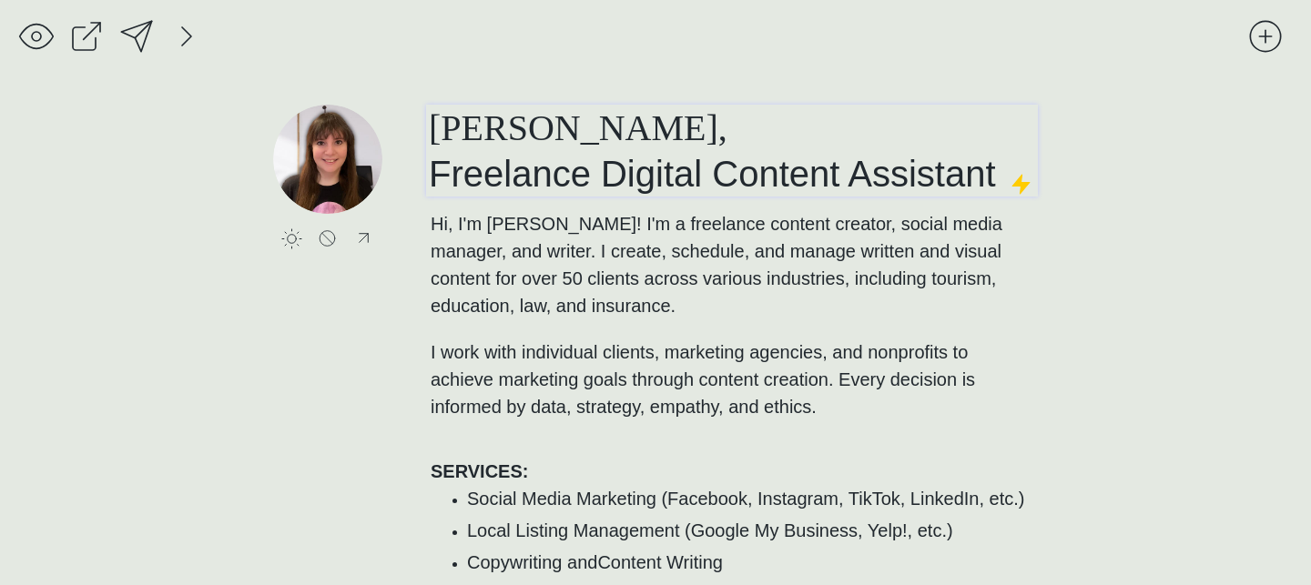
click at [657, 161] on span "[PERSON_NAME], Freelance Digital Content Assistant" at bounding box center [712, 150] width 567 height 86
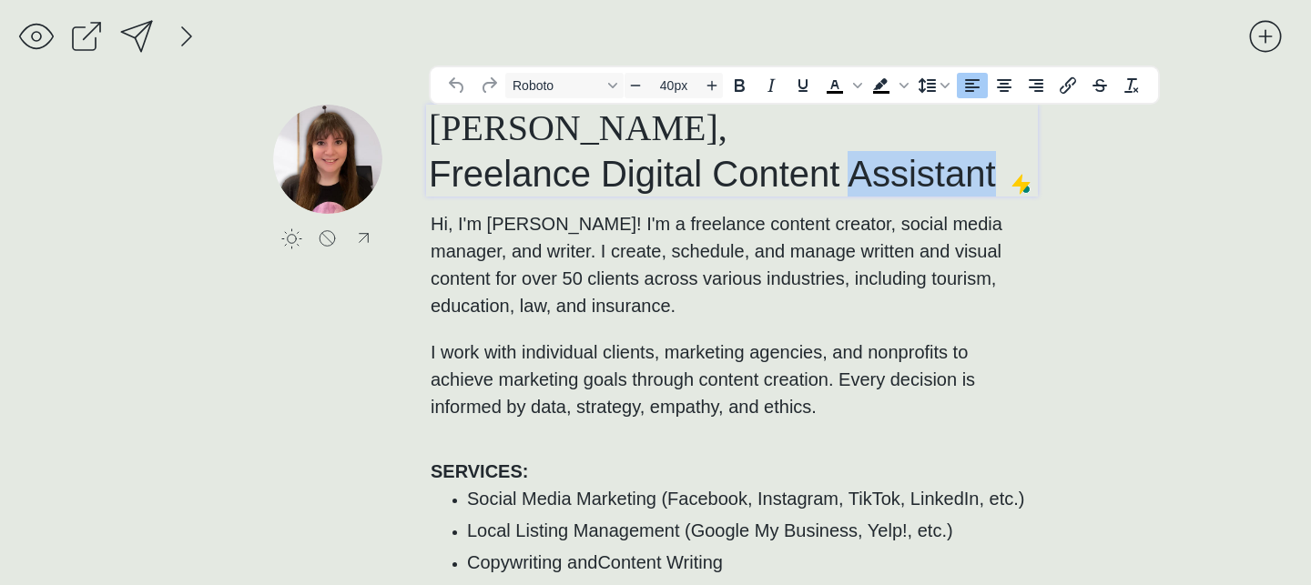
drag, startPoint x: 851, startPoint y: 168, endPoint x: 1024, endPoint y: 167, distance: 173.0
click at [1024, 167] on h1 "[PERSON_NAME], Freelance Digital Content Assistant" at bounding box center [732, 151] width 606 height 92
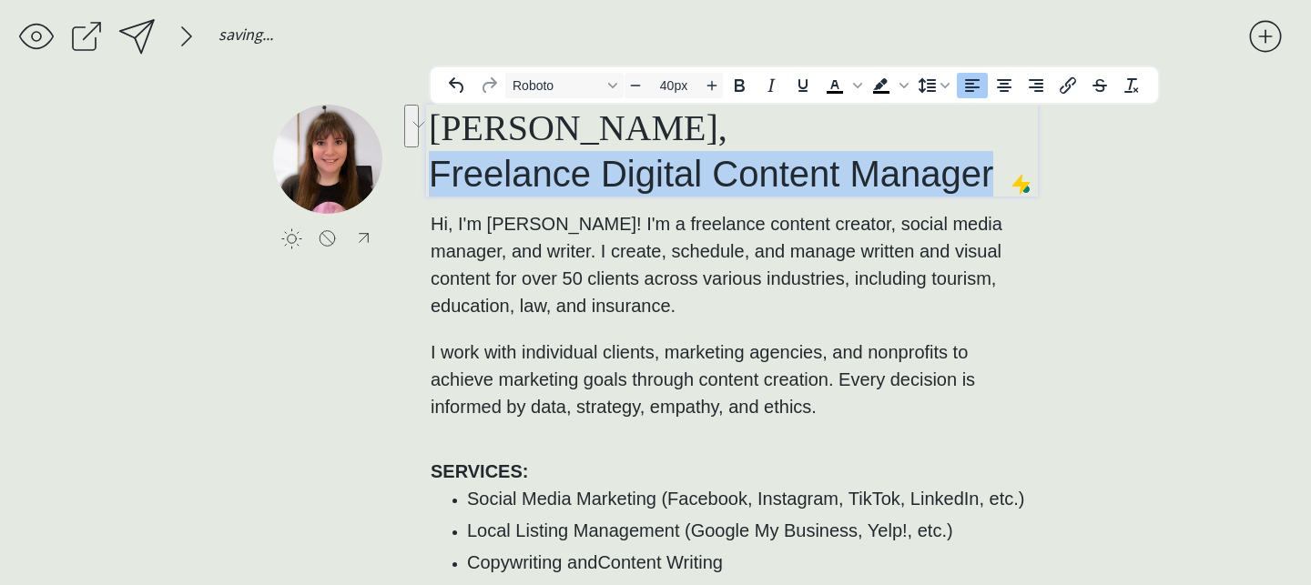
drag, startPoint x: 997, startPoint y: 179, endPoint x: 387, endPoint y: 175, distance: 610.0
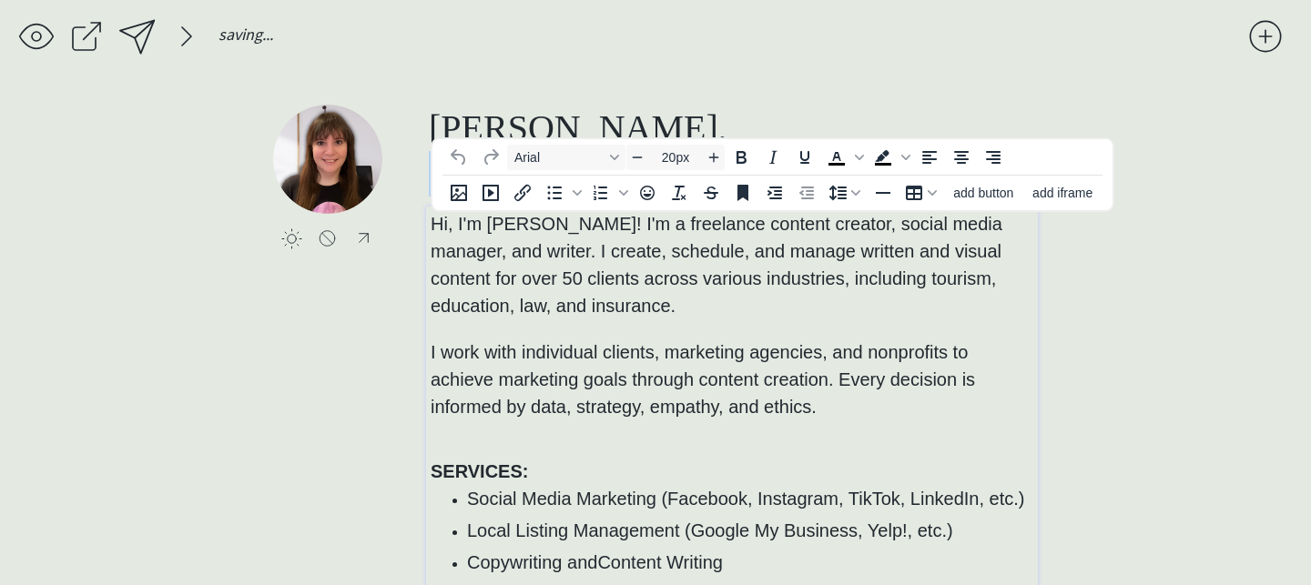
click at [468, 233] on span "Hi, I'm [PERSON_NAME]! I'm a freelance content creator, social media manager, a…" at bounding box center [717, 265] width 572 height 102
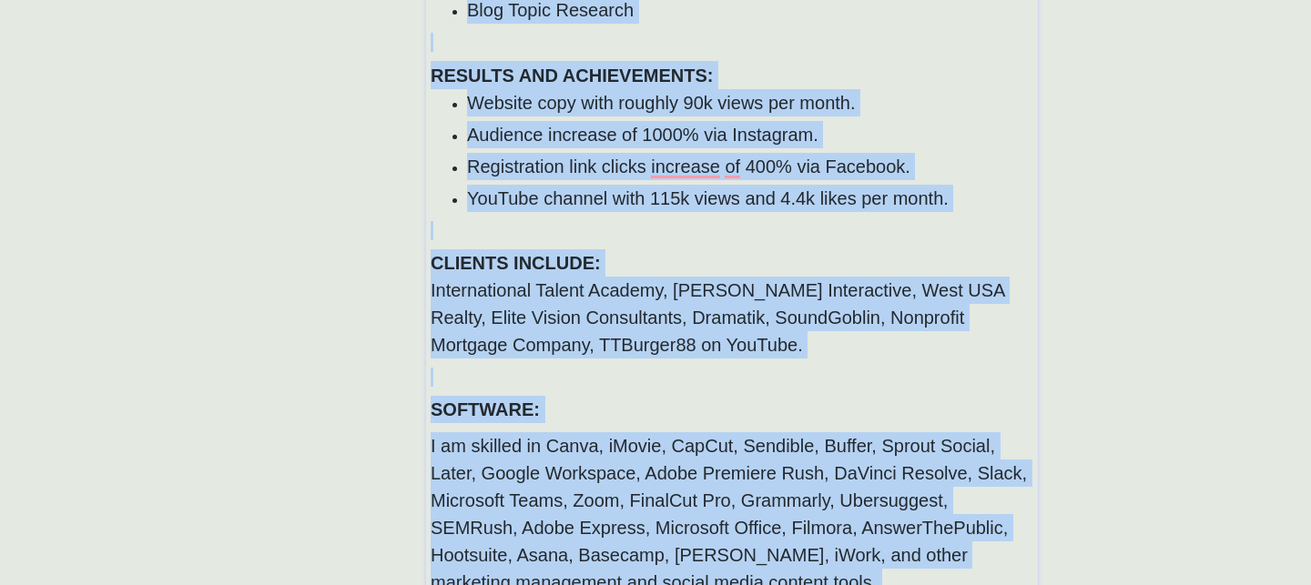
scroll to position [917, 0]
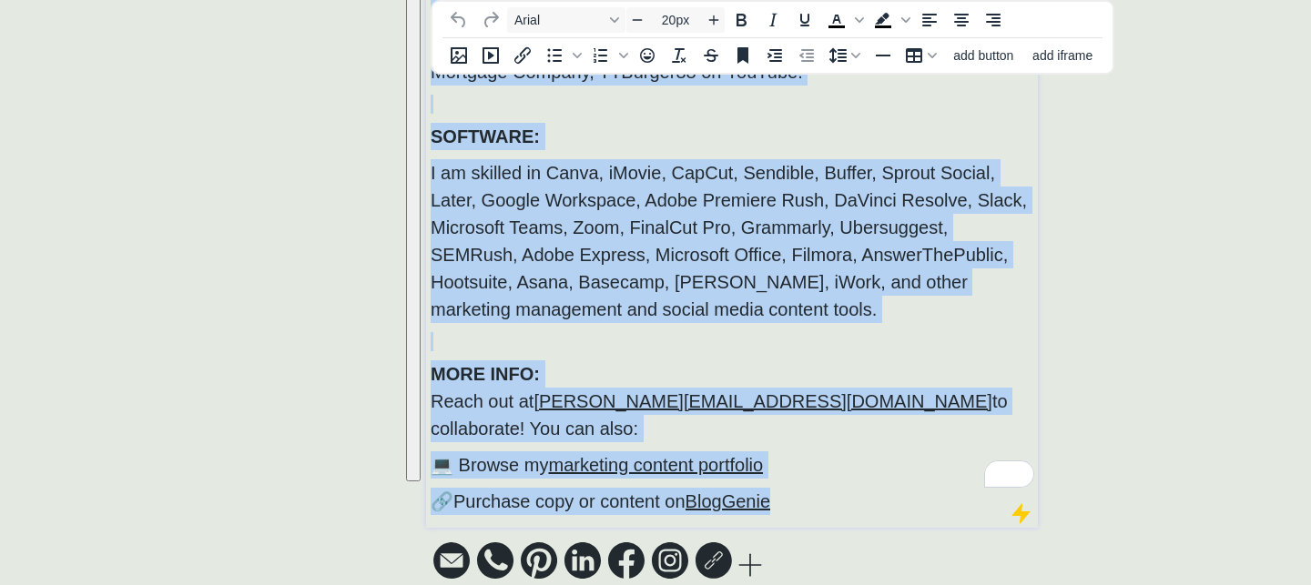
drag, startPoint x: 431, startPoint y: 224, endPoint x: 837, endPoint y: 686, distance: 614.7
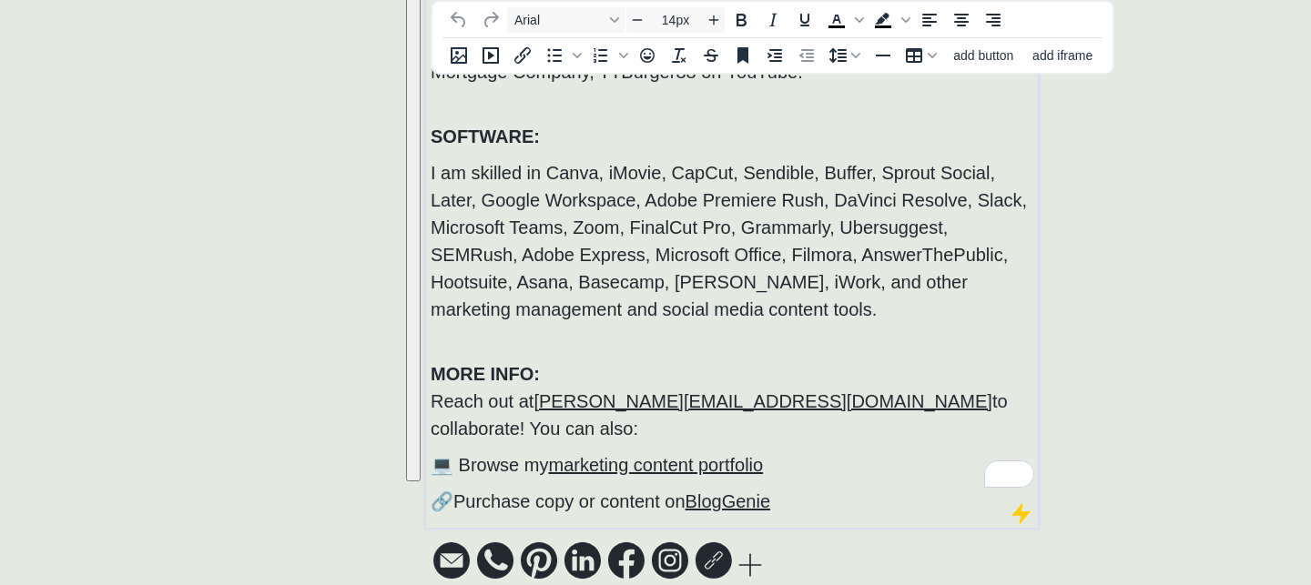
scroll to position [0, 0]
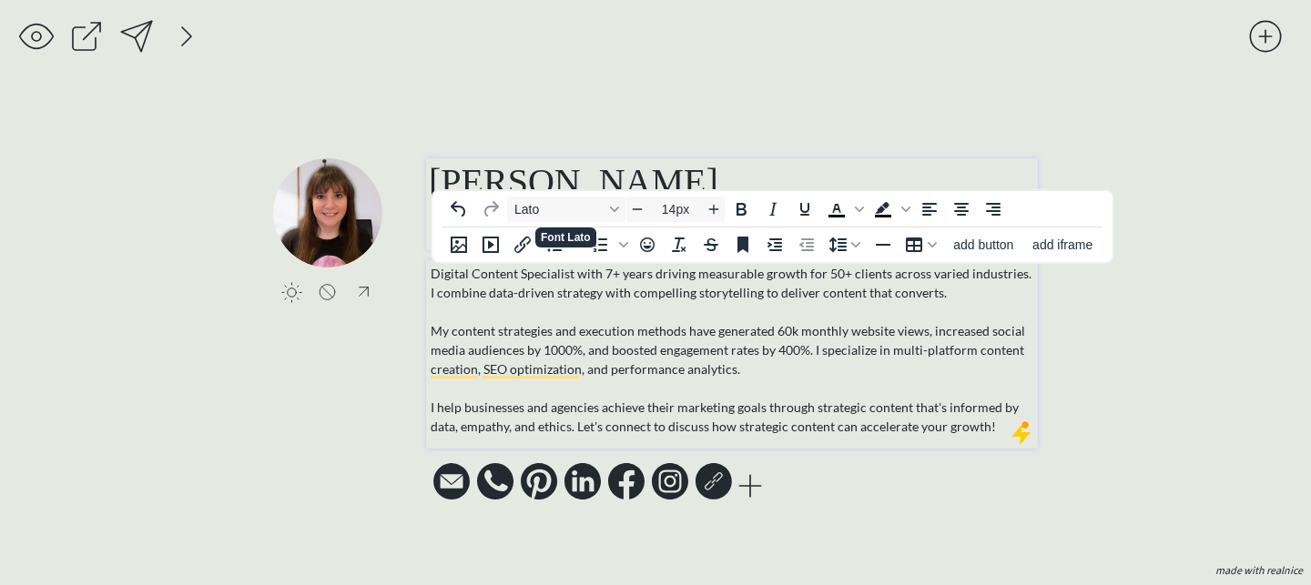
click at [632, 166] on span "[PERSON_NAME]," at bounding box center [578, 181] width 299 height 41
click at [634, 339] on p "Digital Content Specialist with 7+ years driving measurable growth for 50+ clie…" at bounding box center [733, 350] width 604 height 172
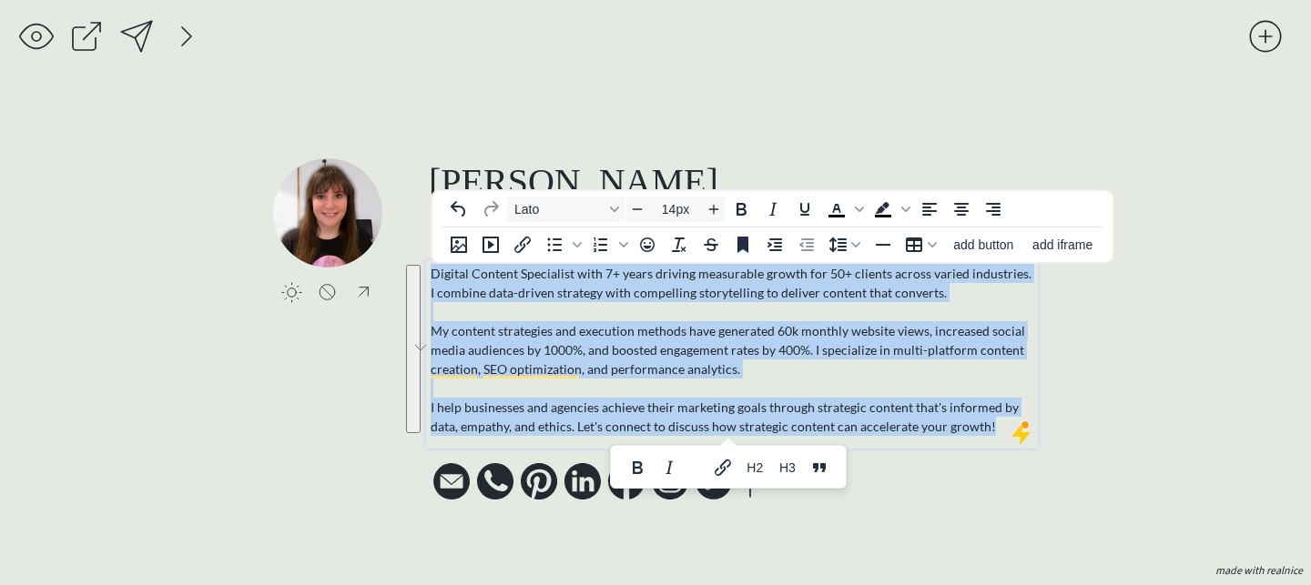
drag, startPoint x: 991, startPoint y: 433, endPoint x: 435, endPoint y: 250, distance: 585.6
click at [435, 250] on body "saving... click to upload a picture [PERSON_NAME], Freelance Digital Content Ma…" at bounding box center [655, 292] width 1311 height 585
click at [555, 211] on span "Lato" at bounding box center [558, 209] width 89 height 15
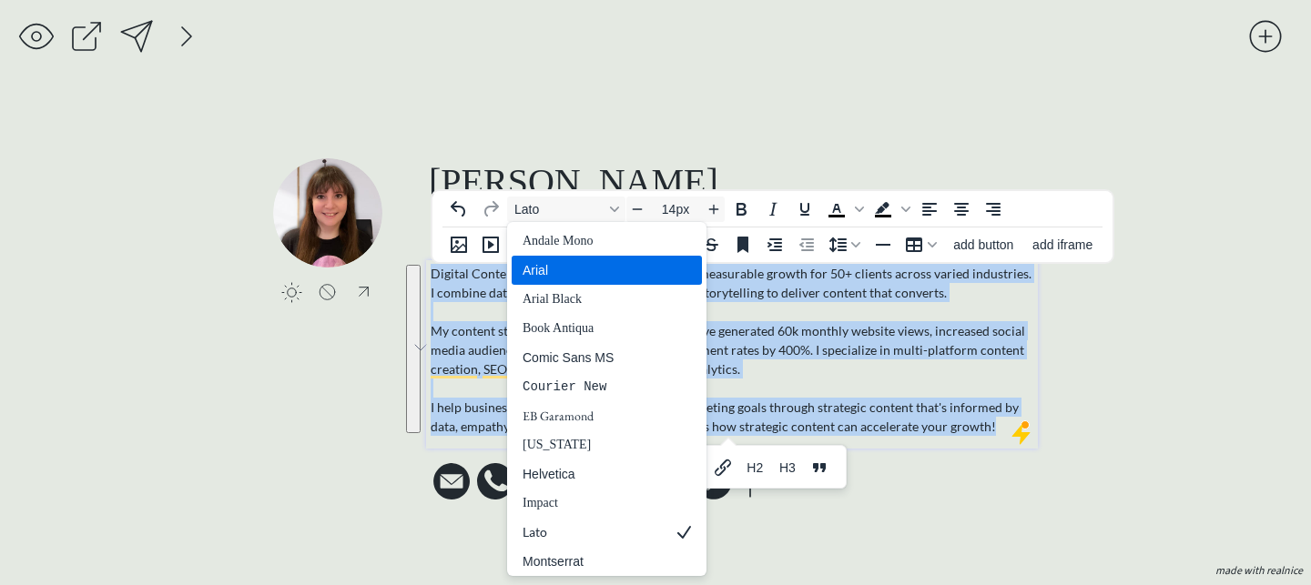
click at [566, 274] on div "Arial" at bounding box center [594, 270] width 143 height 22
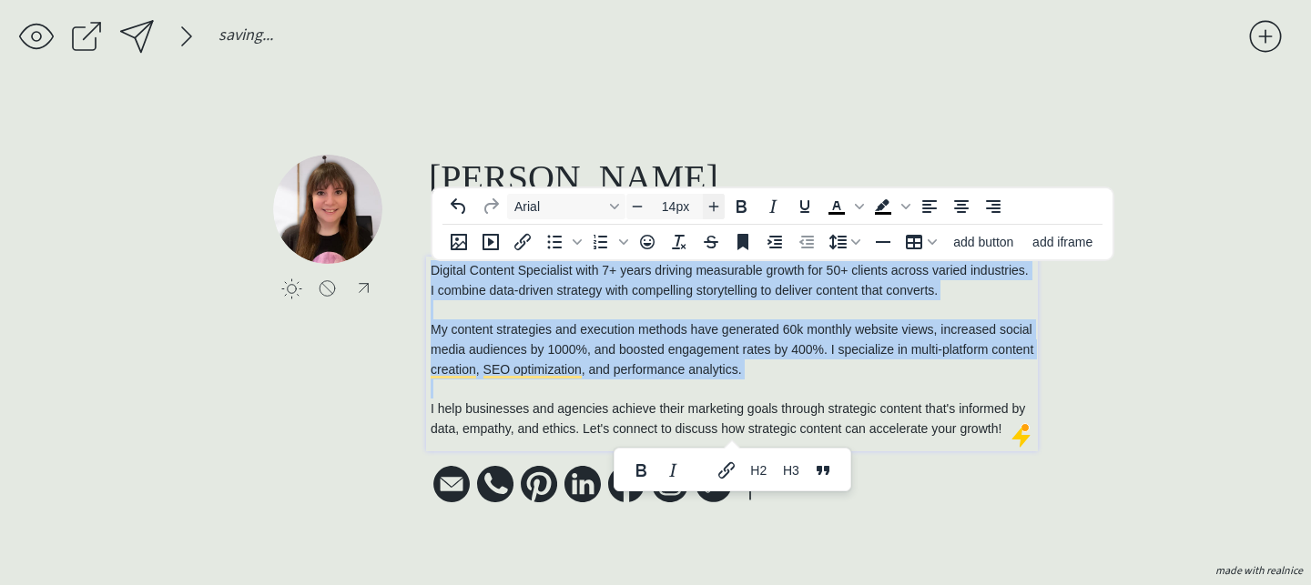
click at [716, 203] on icon "Increase font size" at bounding box center [713, 206] width 15 height 15
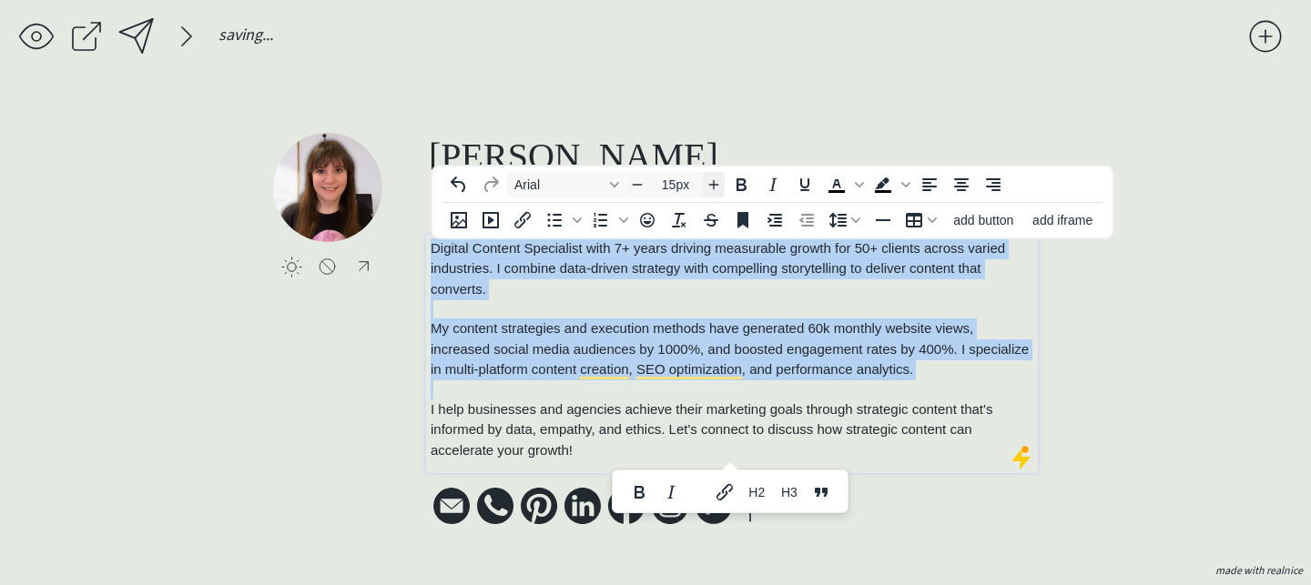
click at [716, 203] on div "To open the popup, press Shift+Enter To open the popup, press Shift+Enter add b…" at bounding box center [772, 220] width 680 height 36
click at [716, 189] on icon "Increase font size" at bounding box center [713, 184] width 15 height 15
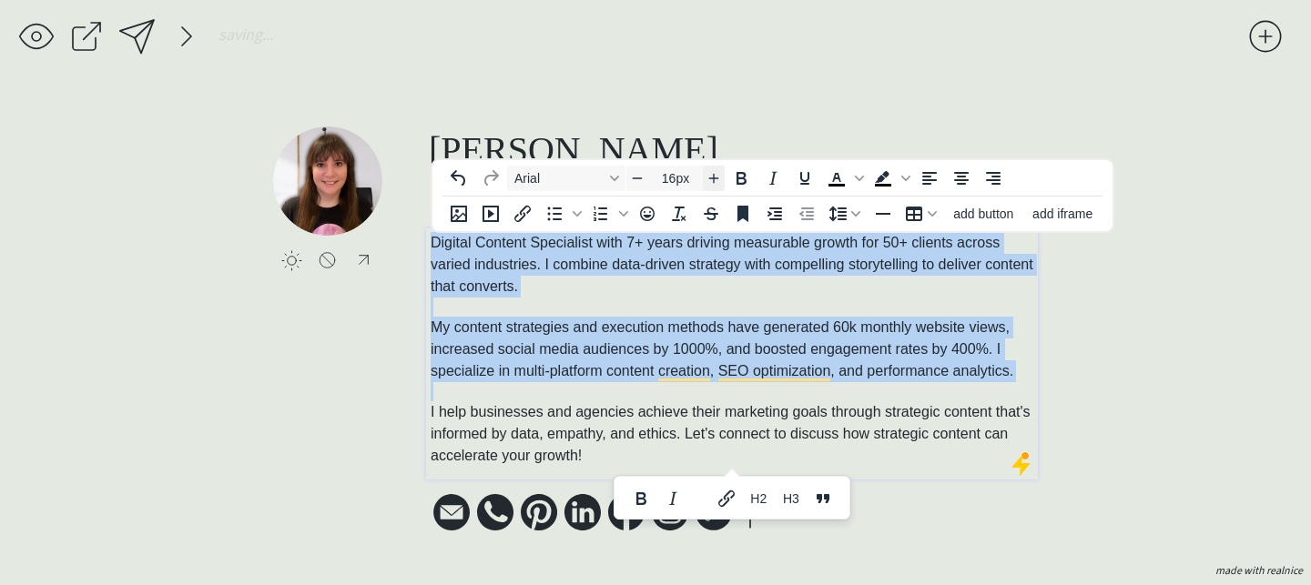
click at [715, 180] on icon "Increase font size" at bounding box center [713, 178] width 15 height 15
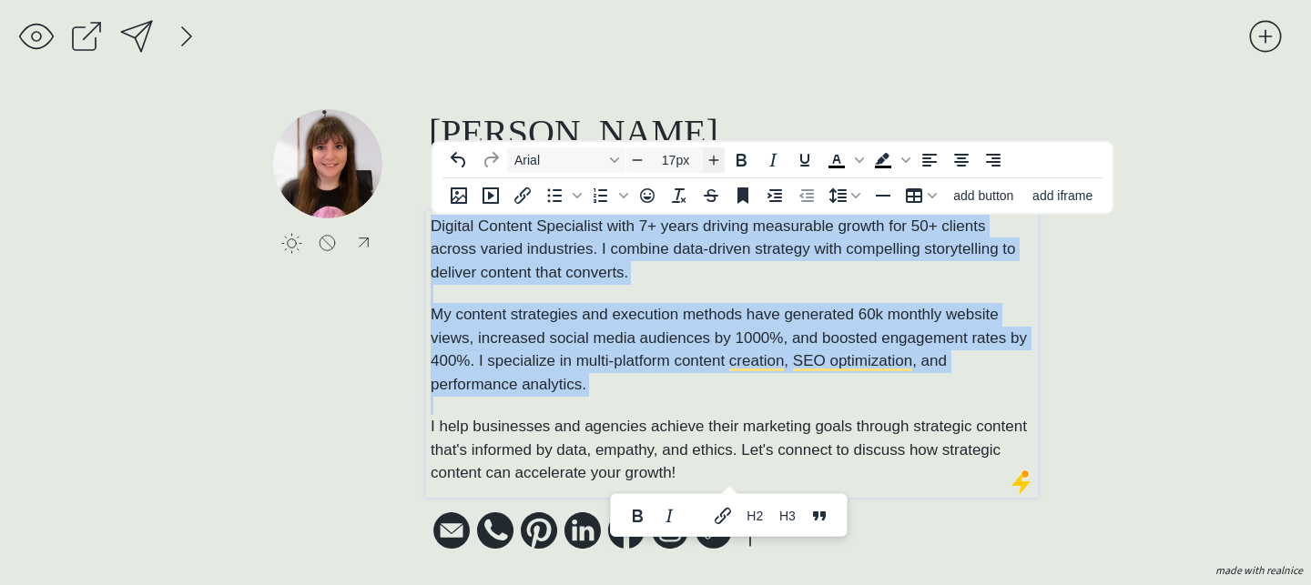
click at [718, 167] on icon "Increase font size" at bounding box center [713, 160] width 15 height 15
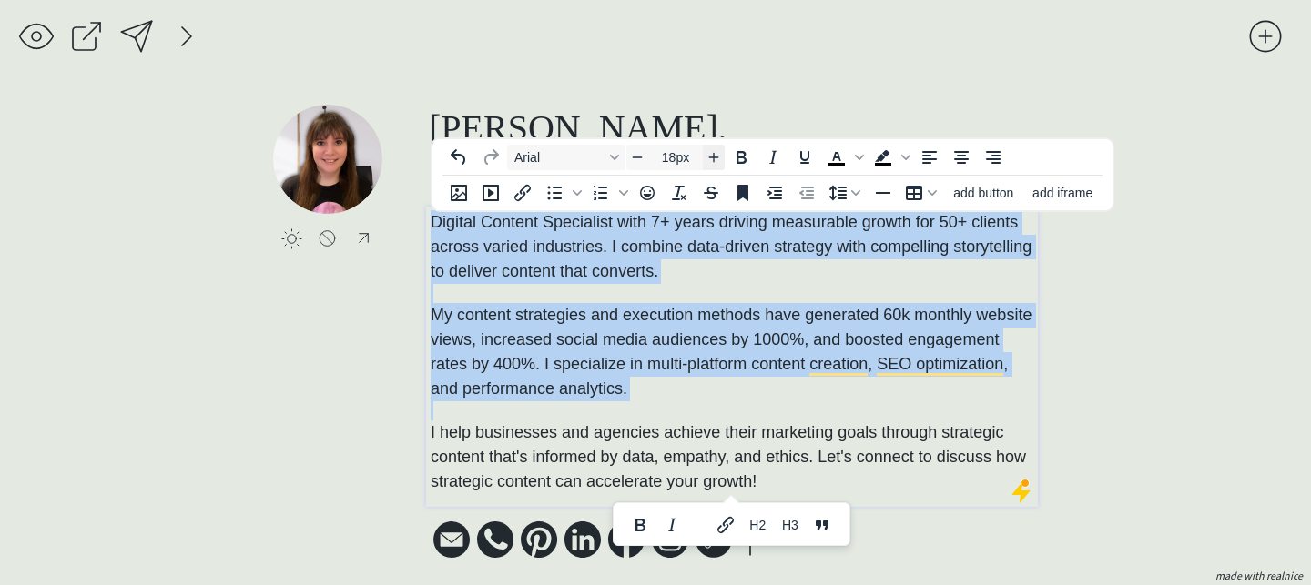
click at [717, 156] on icon "Increase font size" at bounding box center [713, 156] width 15 height 15
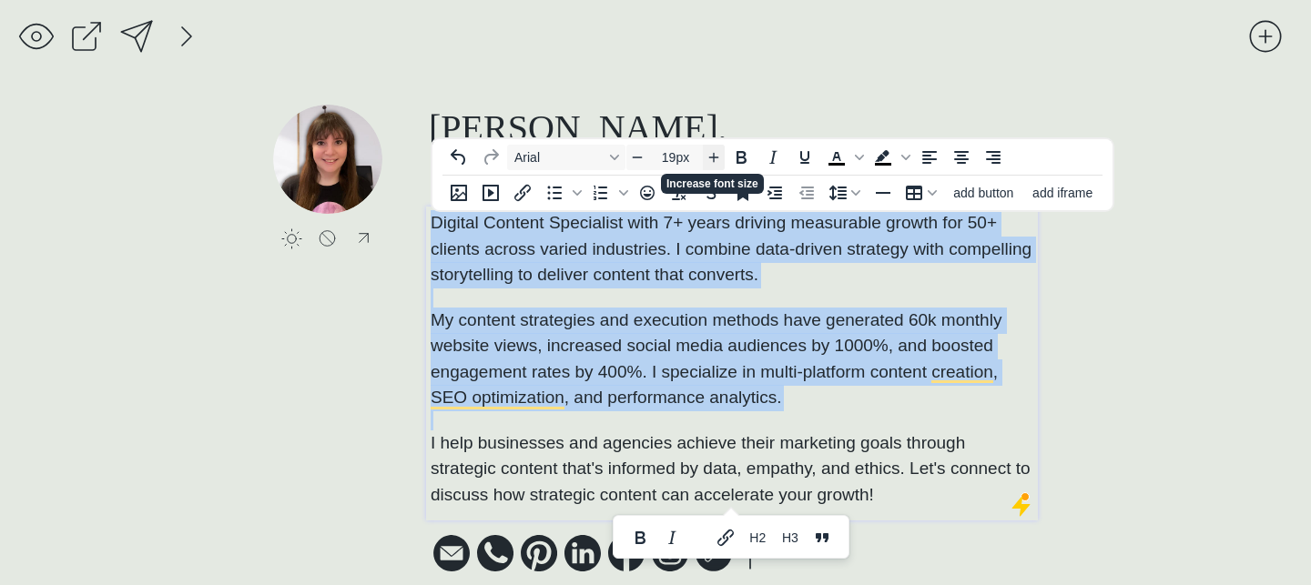
click at [717, 156] on icon "Increase font size" at bounding box center [713, 156] width 15 height 15
type input "20px"
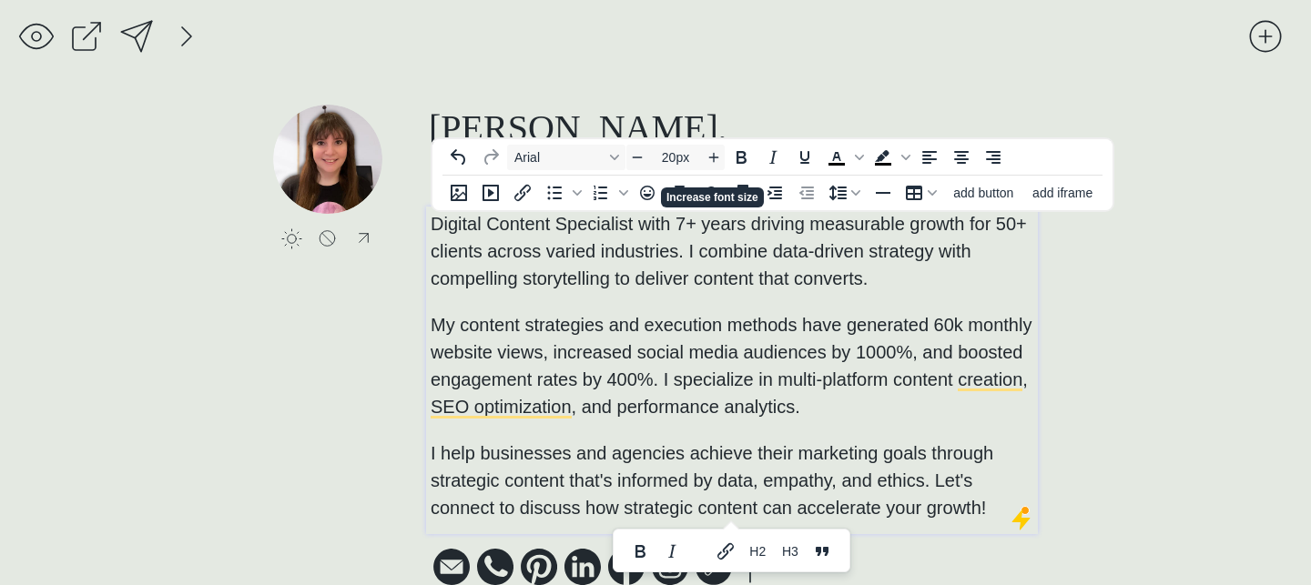
click at [765, 334] on span "My content strategies and execution methods have generated 60k monthly website …" at bounding box center [731, 366] width 601 height 102
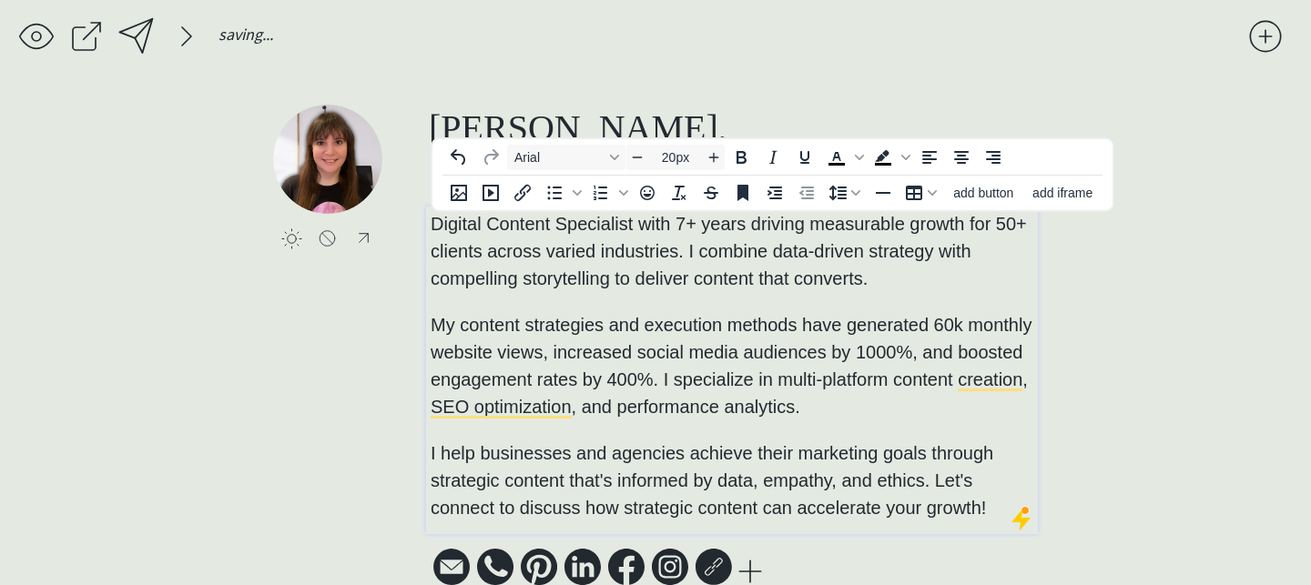
scroll to position [34, 0]
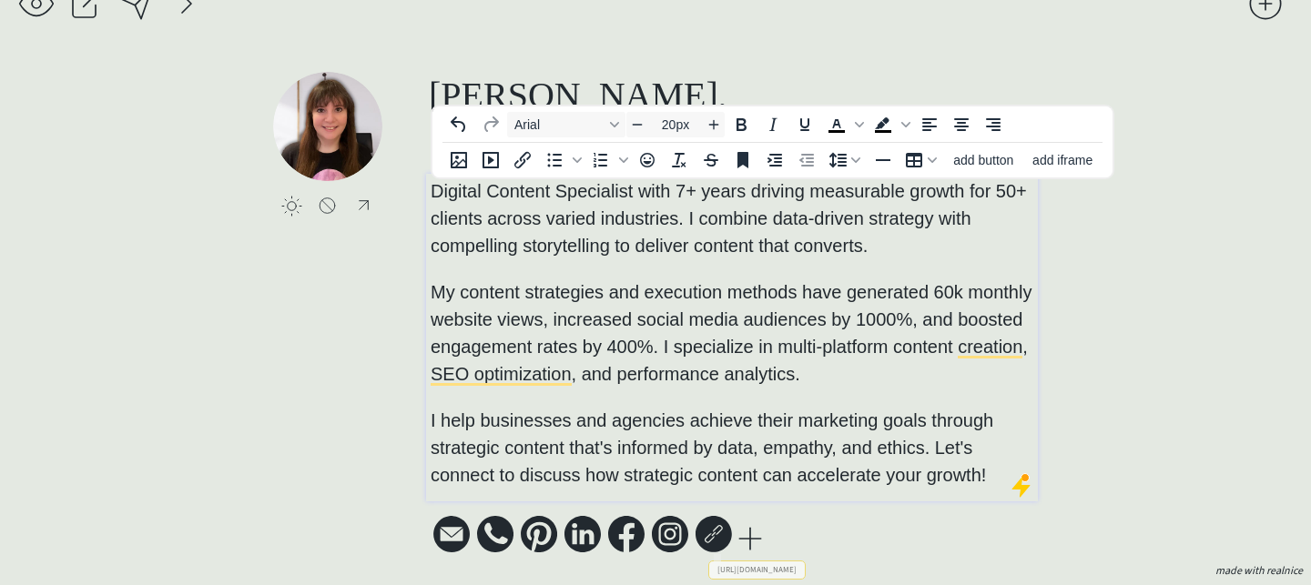
click at [674, 533] on icon at bounding box center [670, 534] width 36 height 36
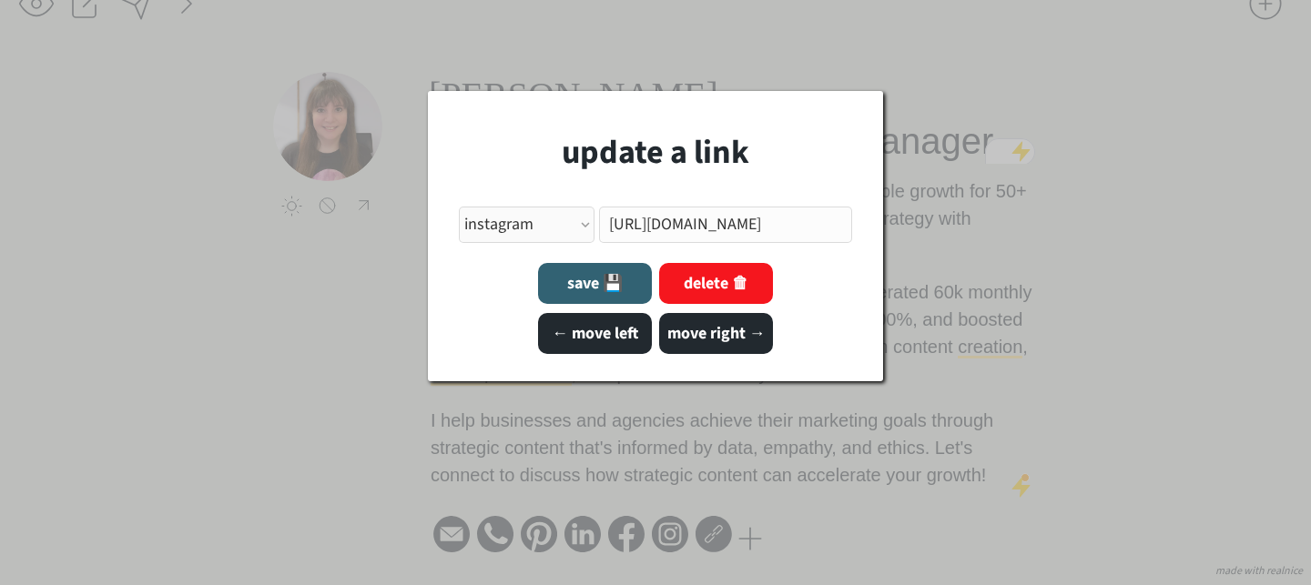
click at [756, 483] on div at bounding box center [655, 292] width 1311 height 585
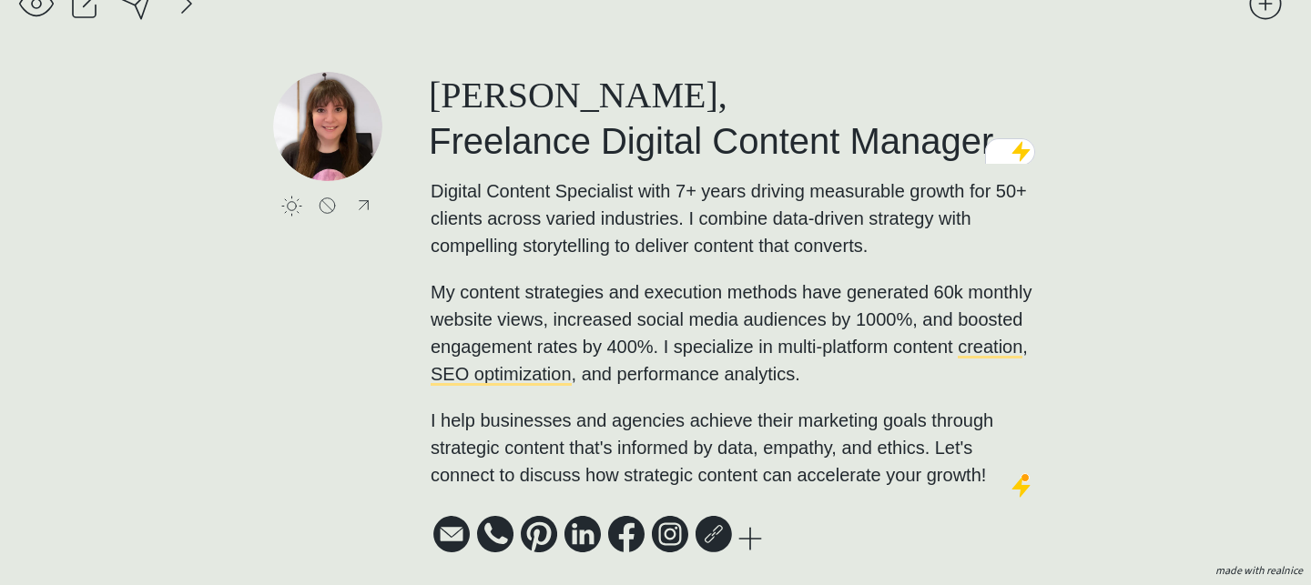
click at [593, 528] on icon at bounding box center [582, 534] width 36 height 36
select select ""PLACEHOLDER_1427118222253""
select select ""linkedin""
type input "[URL][DOMAIN_NAME]"
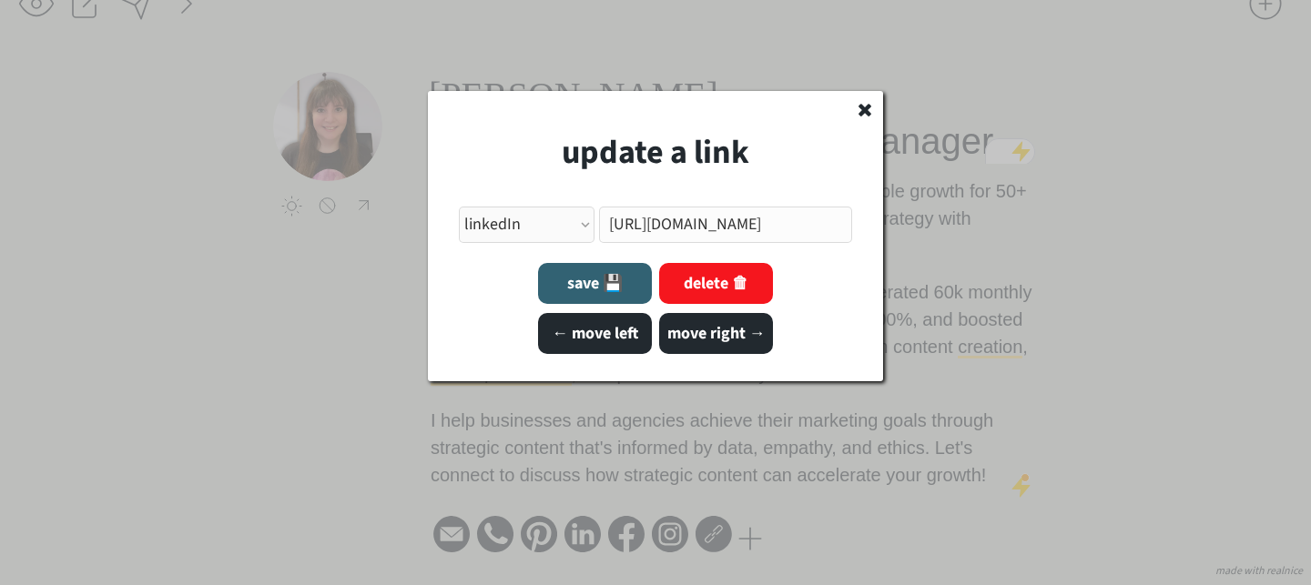
click at [709, 549] on div at bounding box center [655, 292] width 1311 height 585
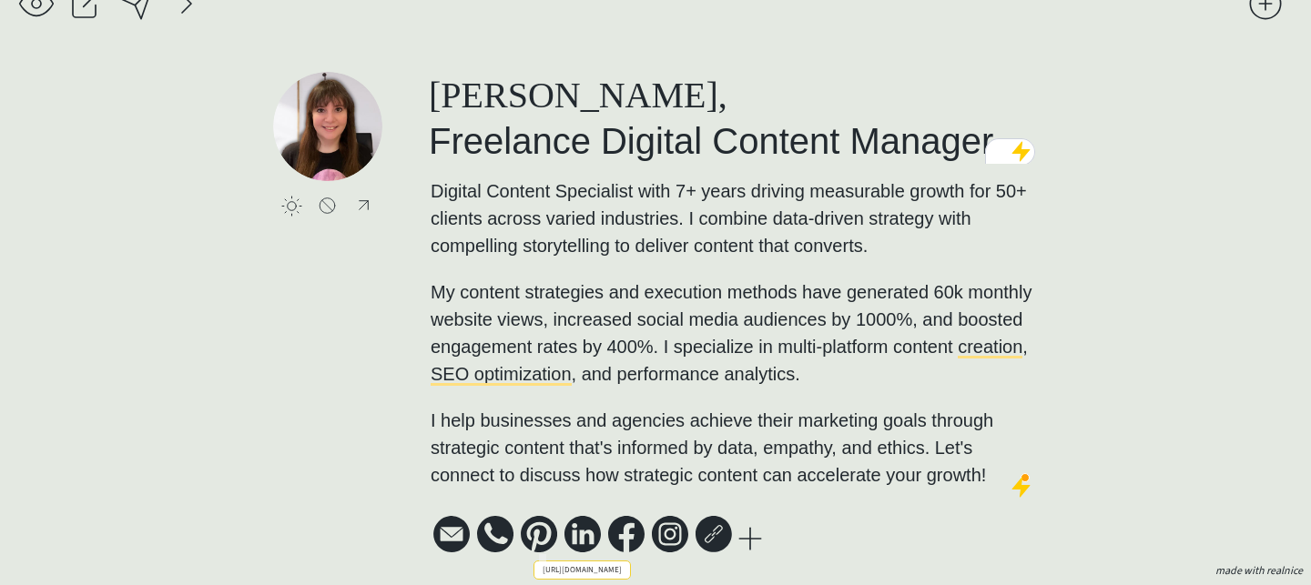
click at [545, 534] on icon at bounding box center [539, 534] width 36 height 36
select select ""PLACEHOLDER_1427118222253""
select select ""pinterest""
type input "[URL][DOMAIN_NAME]"
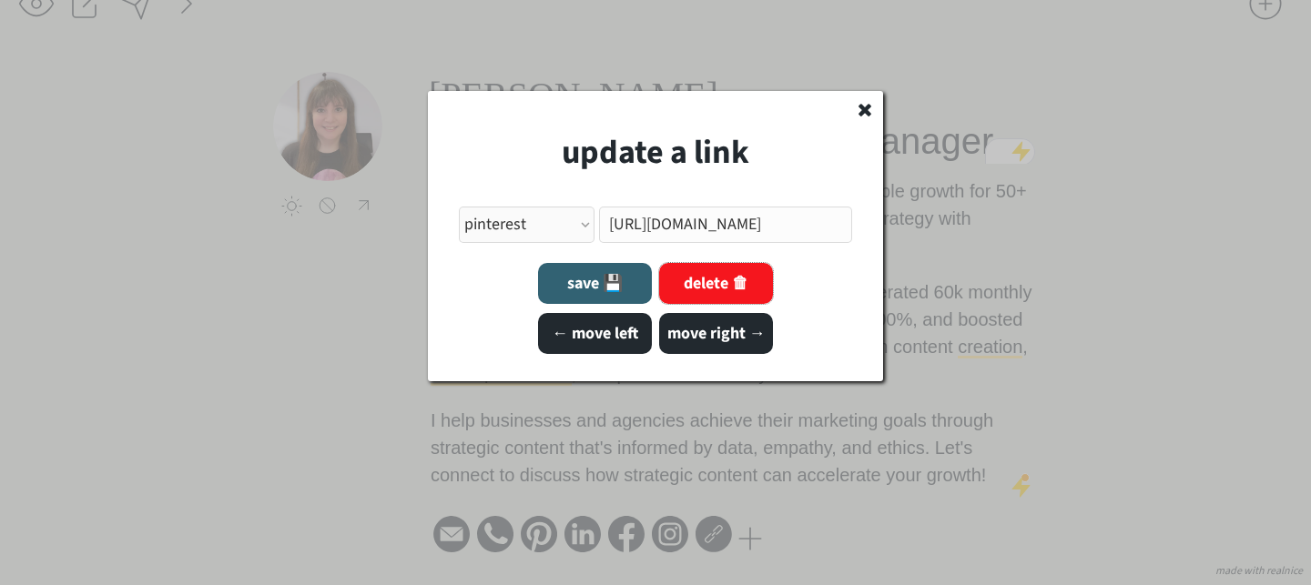
click at [737, 276] on button "delete 🗑" at bounding box center [716, 283] width 114 height 41
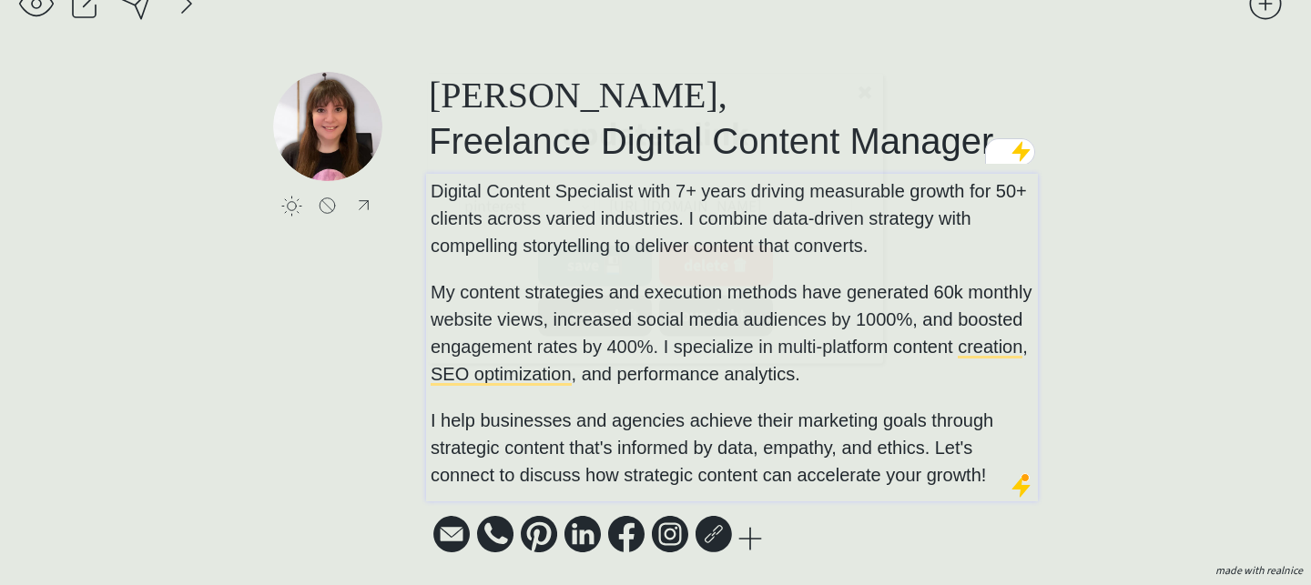
select select ""PLACEHOLDER_1427118222253""
click at [767, 460] on p "Digital Content Specialist with 7+ years driving measurable growth for 50+ clie…" at bounding box center [733, 333] width 604 height 311
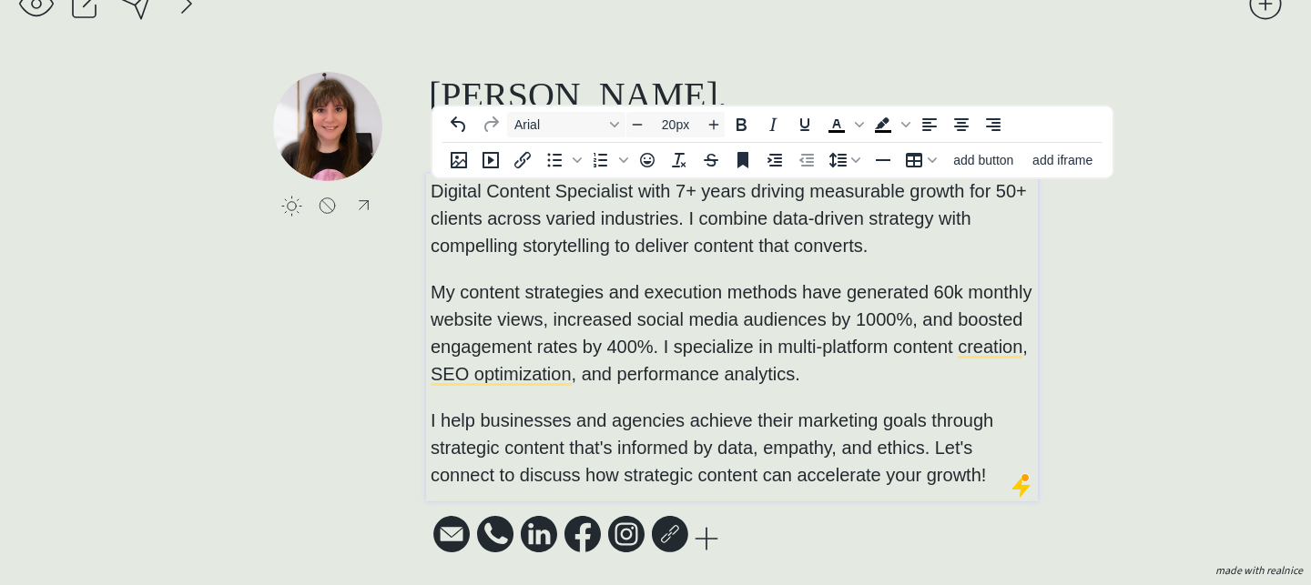
click at [1162, 340] on div "saving... click to upload a picture [PERSON_NAME], Freelance Digital Content Ma…" at bounding box center [655, 276] width 1311 height 618
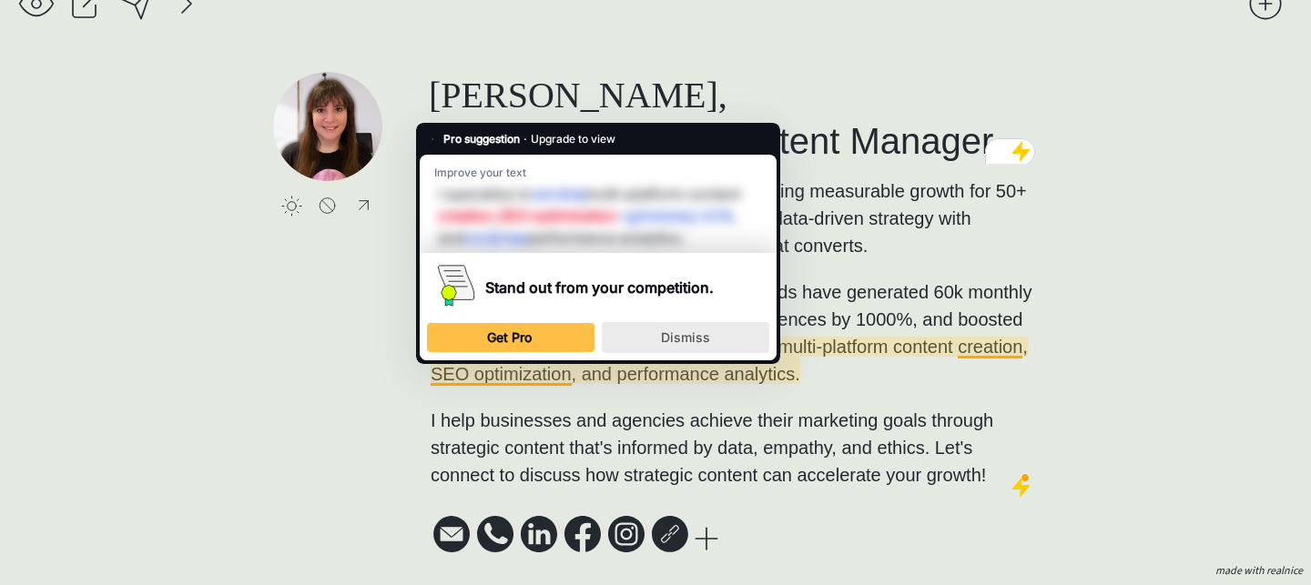
click at [675, 340] on span "Dismiss" at bounding box center [685, 337] width 49 height 15
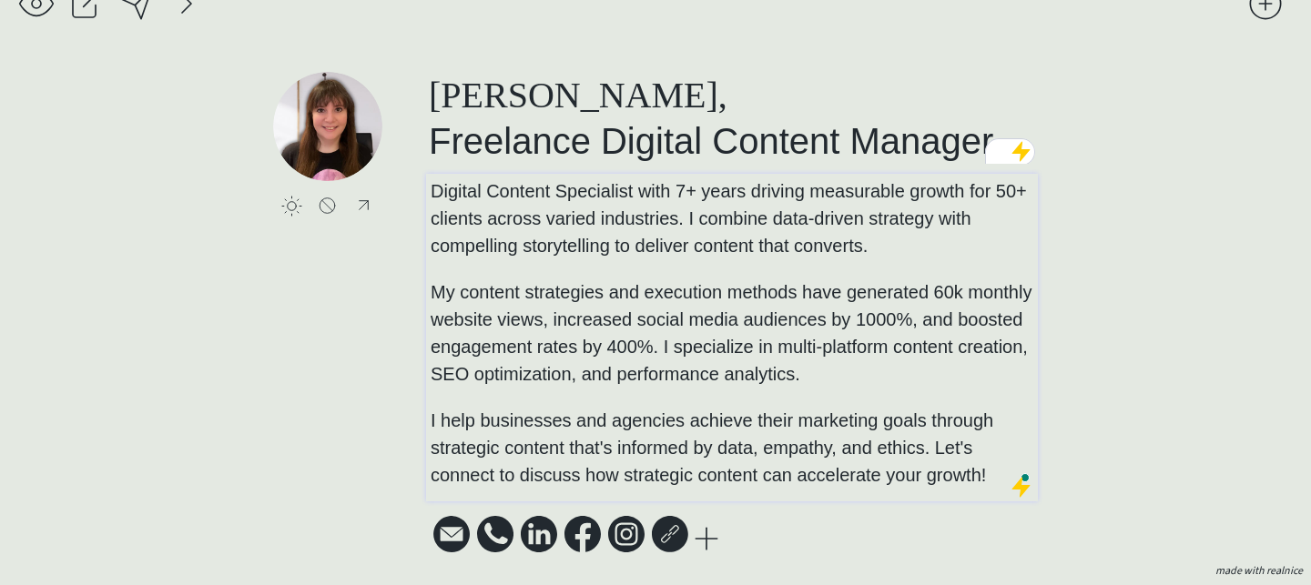
scroll to position [0, 0]
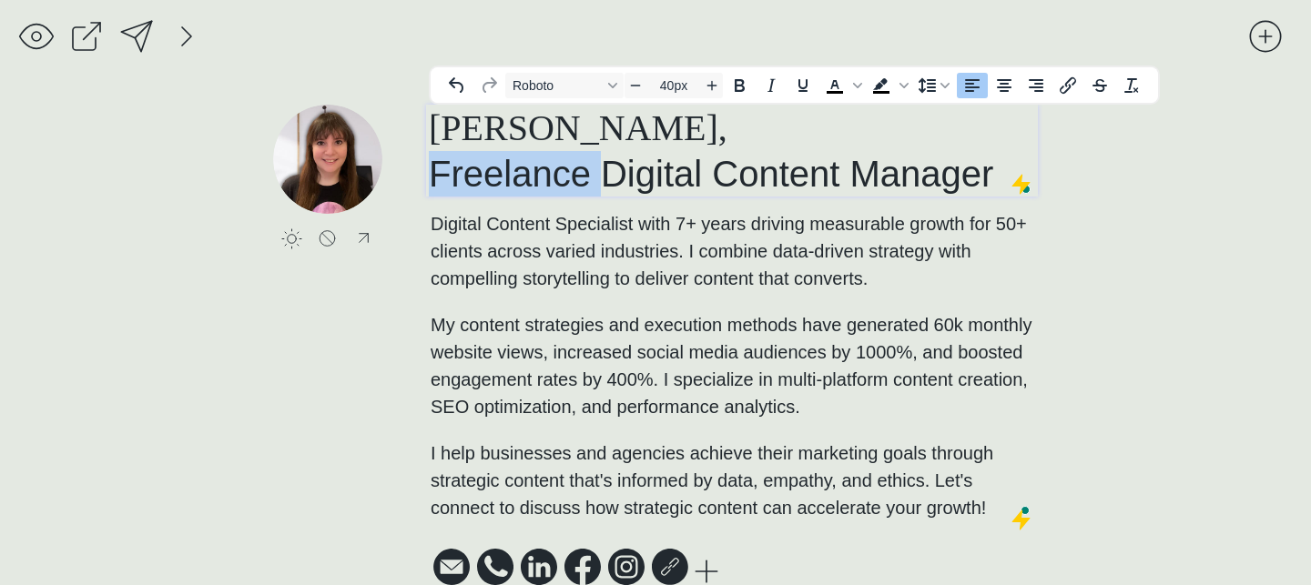
drag, startPoint x: 591, startPoint y: 179, endPoint x: 435, endPoint y: 168, distance: 156.1
click at [435, 169] on span "[PERSON_NAME], Freelance Digital Content Manager" at bounding box center [711, 150] width 564 height 86
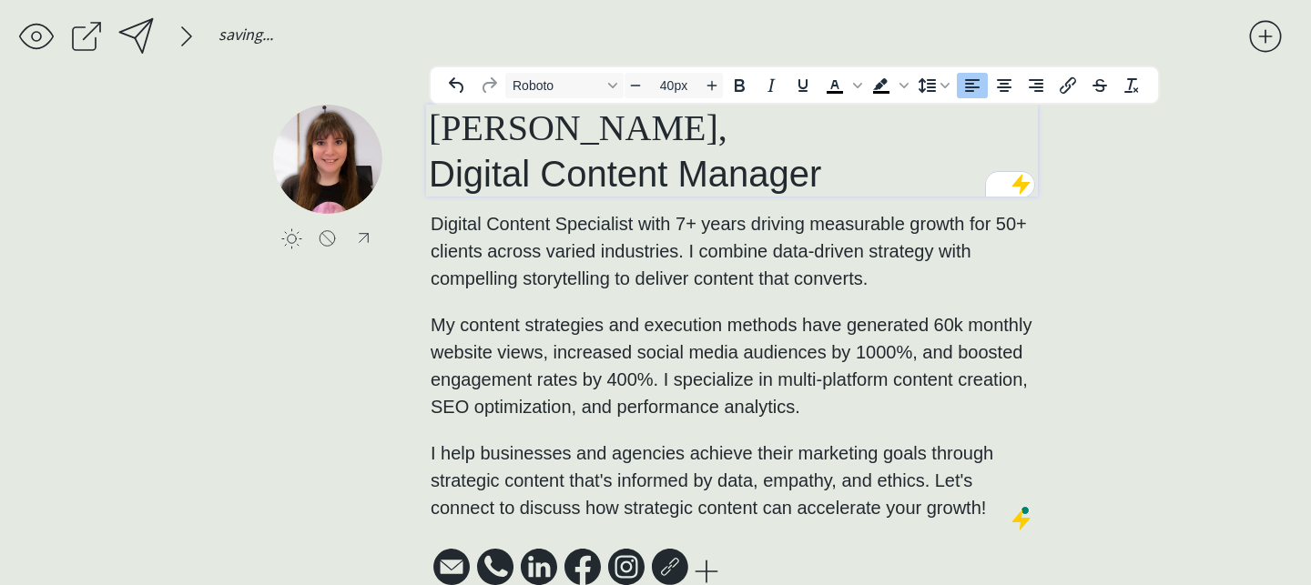
click at [149, 23] on div at bounding box center [137, 36] width 42 height 42
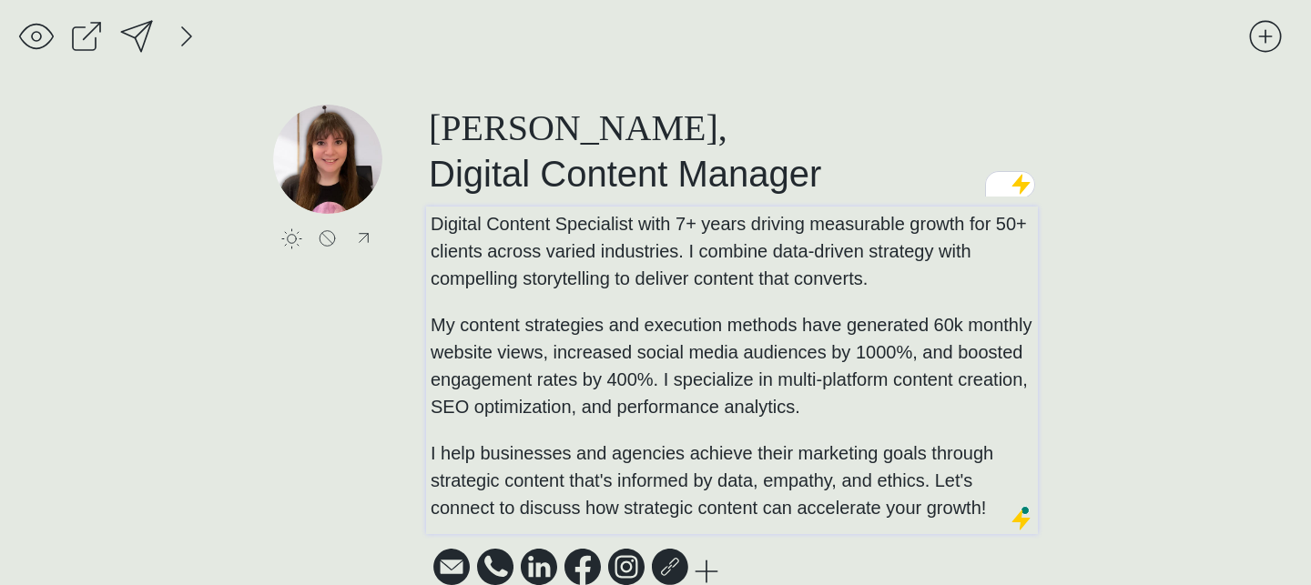
scroll to position [34, 0]
